Goal: Check status: Check status

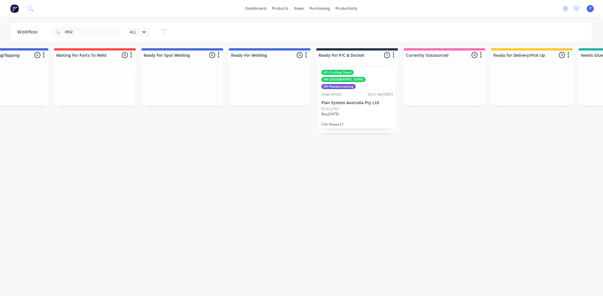
scroll to position [0, 1160]
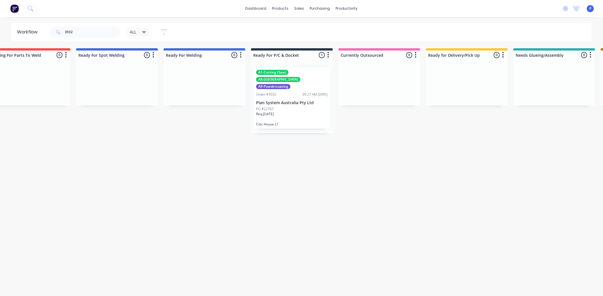
click at [293, 112] on div "Req. [DATE]" at bounding box center [292, 117] width 72 height 10
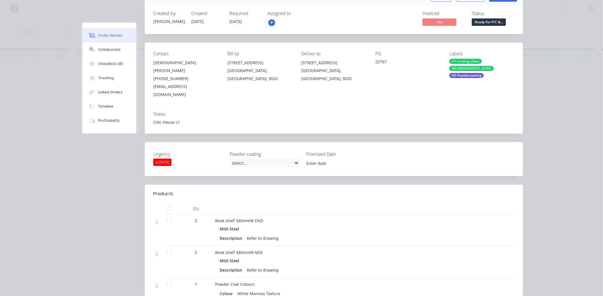
scroll to position [35, 0]
click at [165, 202] on div "Qty 2 Book shelf 340mmW END Mild Steel Description Refer to drawing 5 Book shel…" at bounding box center [333, 256] width 361 height 108
click at [166, 202] on div at bounding box center [169, 207] width 11 height 11
click at [109, 79] on div "Tracking" at bounding box center [106, 78] width 16 height 5
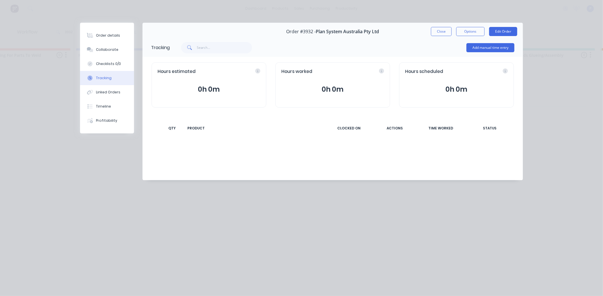
scroll to position [0, 0]
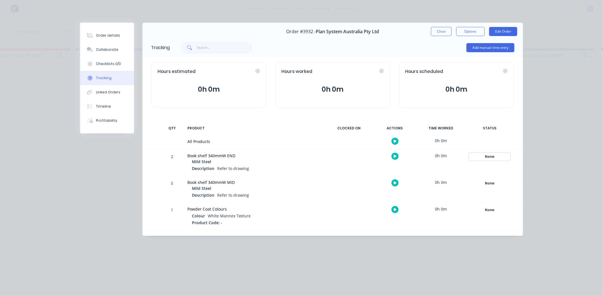
click at [486, 153] on div "None" at bounding box center [489, 156] width 41 height 7
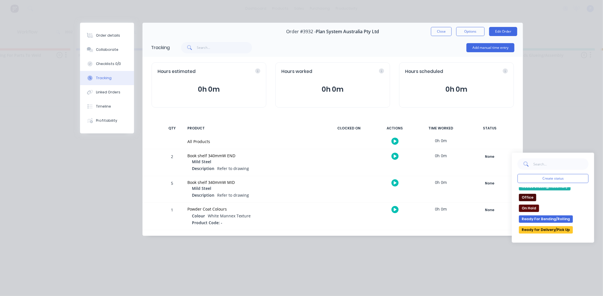
scroll to position [95, 0]
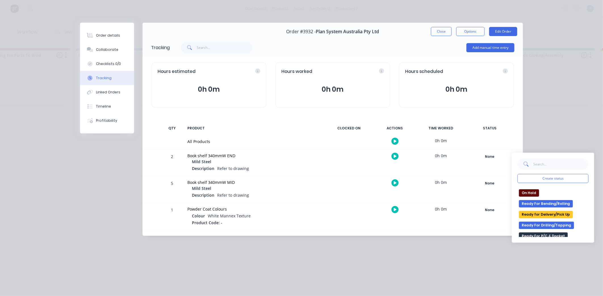
click at [563, 216] on button "Ready for Delivery/Pick Up" at bounding box center [546, 214] width 54 height 7
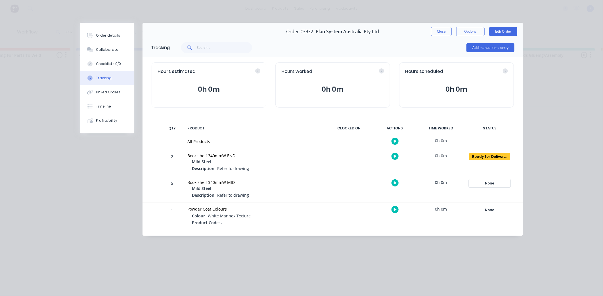
click at [491, 179] on button "None" at bounding box center [489, 183] width 41 height 8
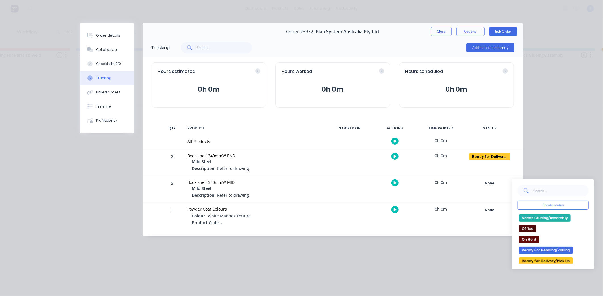
scroll to position [91, 0]
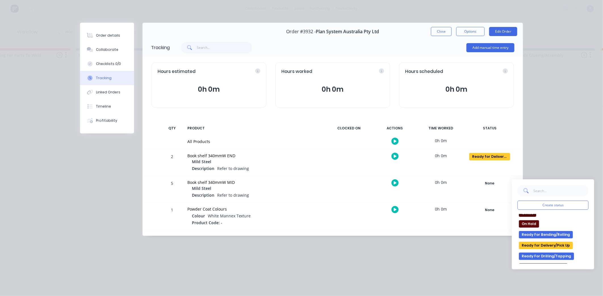
click at [548, 248] on button "Ready for Delivery/Pick Up" at bounding box center [546, 245] width 54 height 7
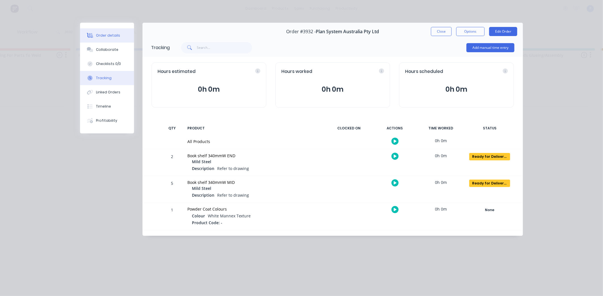
click at [95, 32] on button "Order details" at bounding box center [107, 35] width 54 height 14
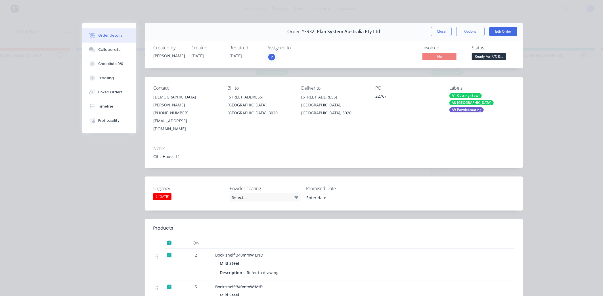
click at [483, 57] on span "Ready For P/C &..." at bounding box center [489, 56] width 34 height 7
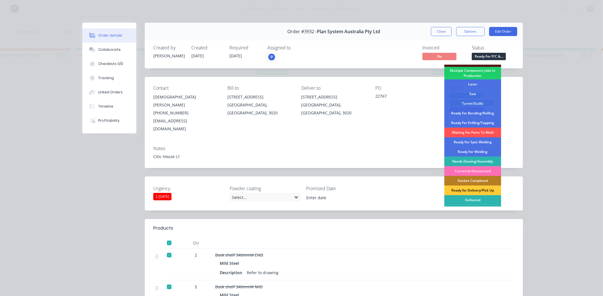
scroll to position [73, 0]
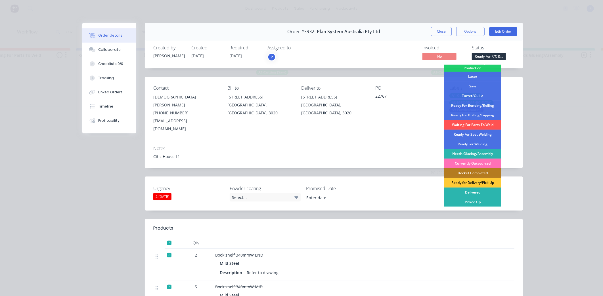
click at [562, 94] on div "Order details Collaborate Checklists 0/0 Tracking Linked Orders Timeline Profit…" at bounding box center [301, 148] width 603 height 296
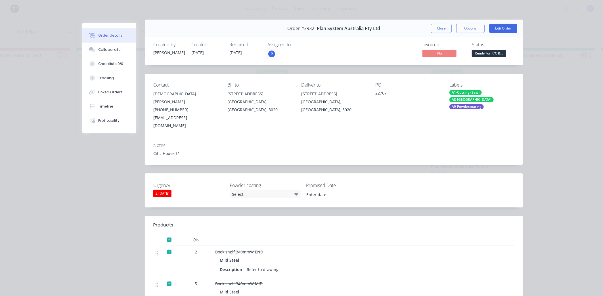
scroll to position [0, 0]
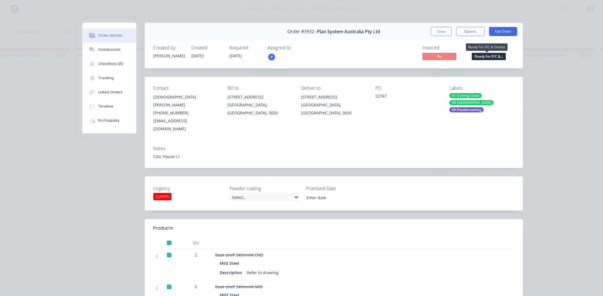
click at [480, 56] on span "Ready For P/C &..." at bounding box center [489, 56] width 34 height 7
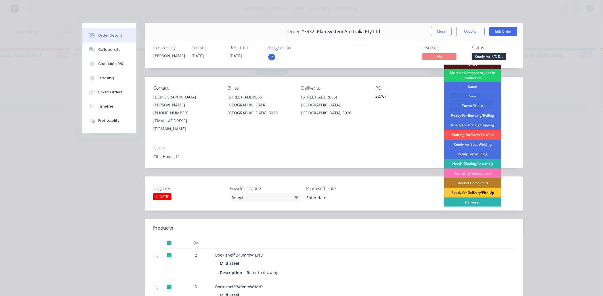
scroll to position [73, 0]
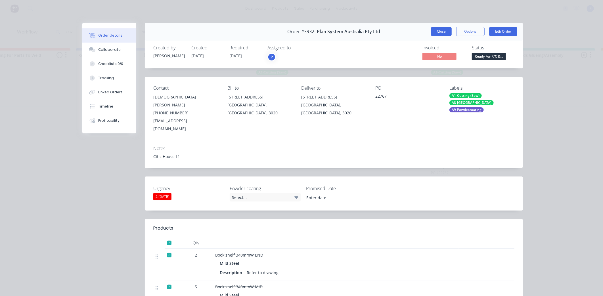
click at [444, 29] on button "Close" at bounding box center [441, 31] width 21 height 9
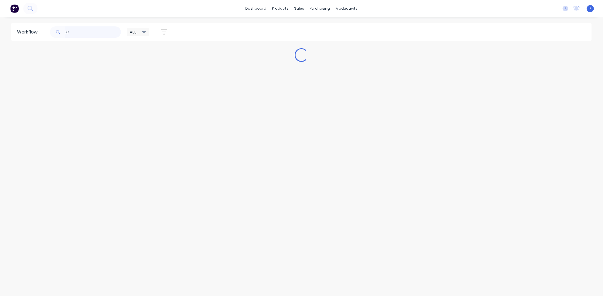
scroll to position [0, 0]
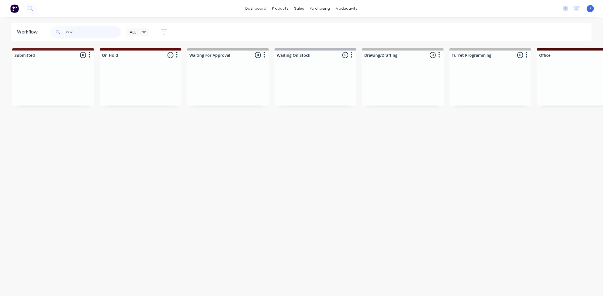
type input "3837"
click at [164, 32] on icon "button" at bounding box center [164, 32] width 5 height 1
click at [162, 67] on icon at bounding box center [160, 68] width 4 height 2
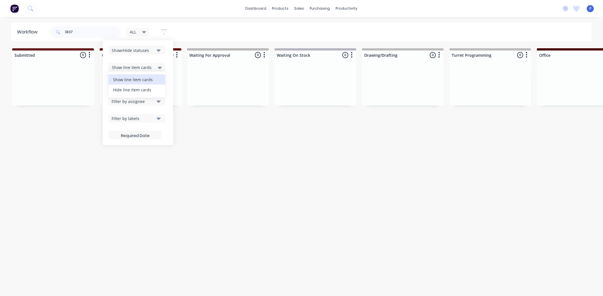
click at [157, 89] on div "Hide line item cards" at bounding box center [136, 90] width 57 height 10
click at [241, 152] on div "Workflow 3837 ALL Save new view None edit ALL (Default) edit ALLx edit Dispatch…" at bounding box center [301, 154] width 603 height 262
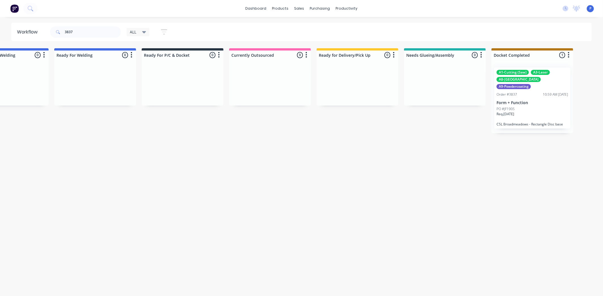
scroll to position [0, 1282]
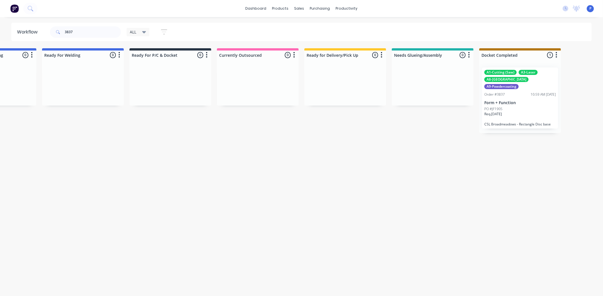
click at [527, 100] on p "Form + Function" at bounding box center [520, 102] width 72 height 5
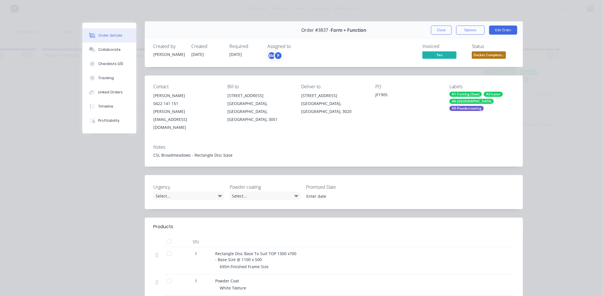
scroll to position [2, 0]
click at [160, 236] on div at bounding box center [158, 241] width 11 height 11
click at [167, 236] on div at bounding box center [169, 241] width 11 height 11
click at [113, 79] on button "Tracking" at bounding box center [109, 78] width 54 height 14
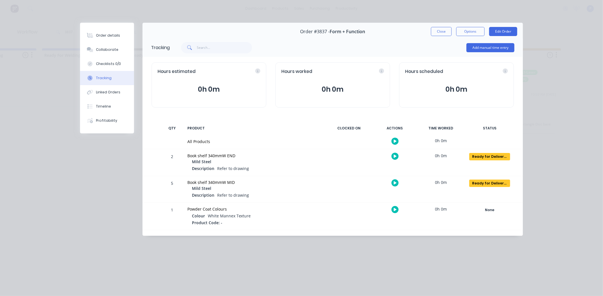
scroll to position [0, 0]
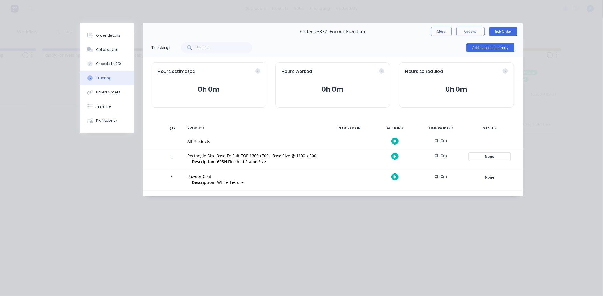
click at [490, 160] on button "None" at bounding box center [489, 157] width 41 height 8
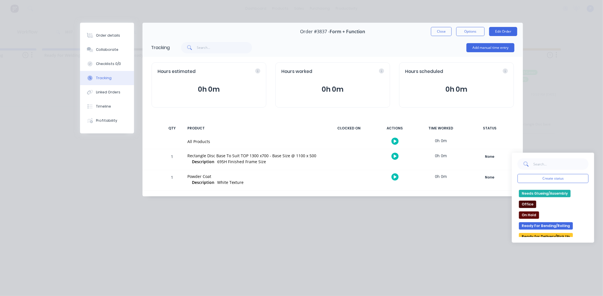
scroll to position [84, 0]
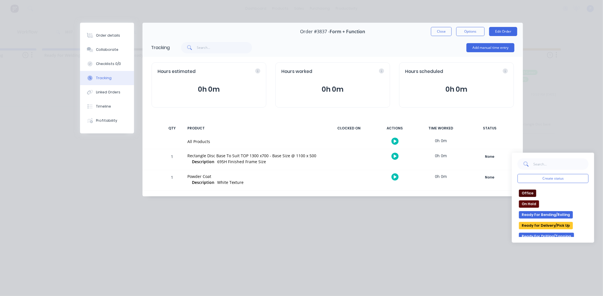
click at [548, 224] on button "Ready for Delivery/Pick Up" at bounding box center [546, 225] width 54 height 7
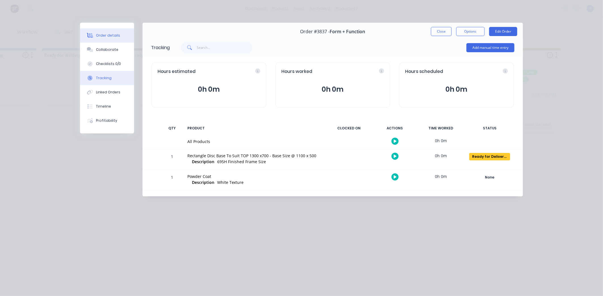
click at [106, 35] on div "Order details" at bounding box center [108, 35] width 24 height 5
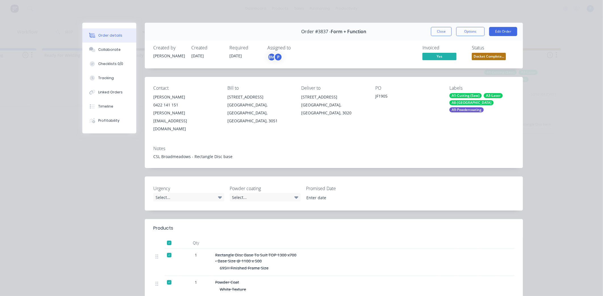
click at [491, 62] on div "Created by [PERSON_NAME] Created [DATE] Required [DATE] Assigned to BM P Invoic…" at bounding box center [334, 53] width 378 height 30
click at [490, 57] on span "Docket Complete..." at bounding box center [489, 56] width 34 height 7
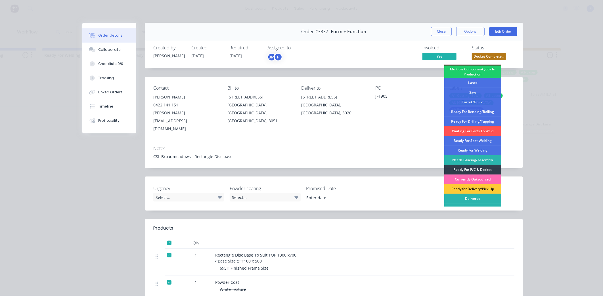
scroll to position [68, 0]
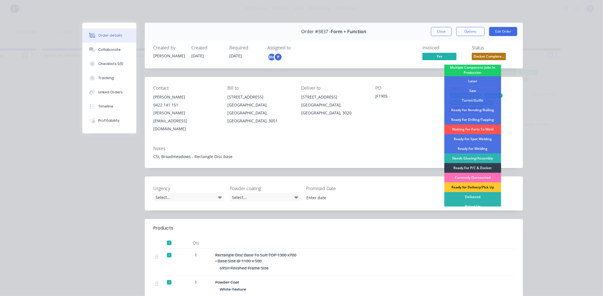
click at [473, 186] on div "Ready for Delivery/Pick Up" at bounding box center [472, 188] width 57 height 10
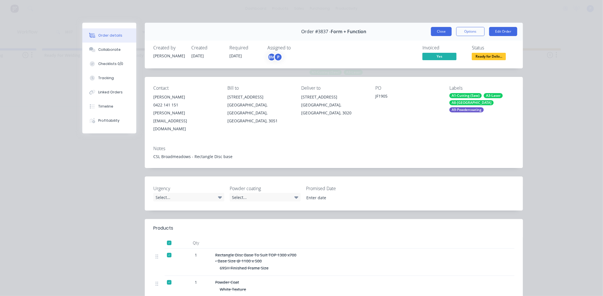
click at [437, 31] on button "Close" at bounding box center [441, 31] width 21 height 9
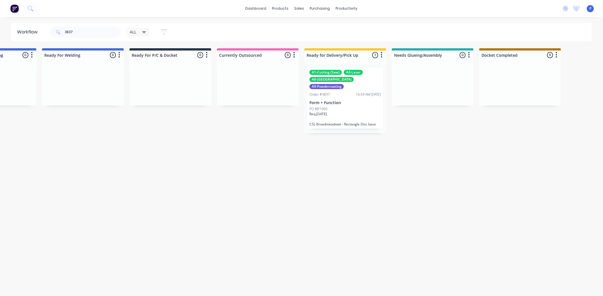
click at [356, 92] on div "10:59 AM [DATE]" at bounding box center [368, 94] width 25 height 5
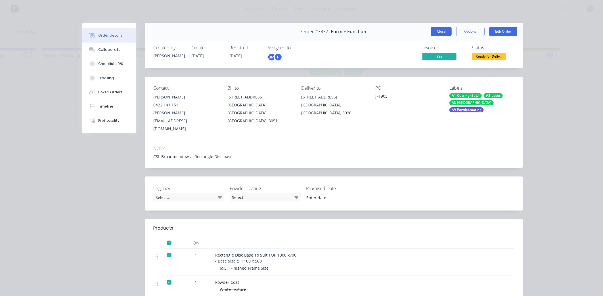
click at [439, 33] on button "Close" at bounding box center [441, 31] width 21 height 9
